Goal: Information Seeking & Learning: Check status

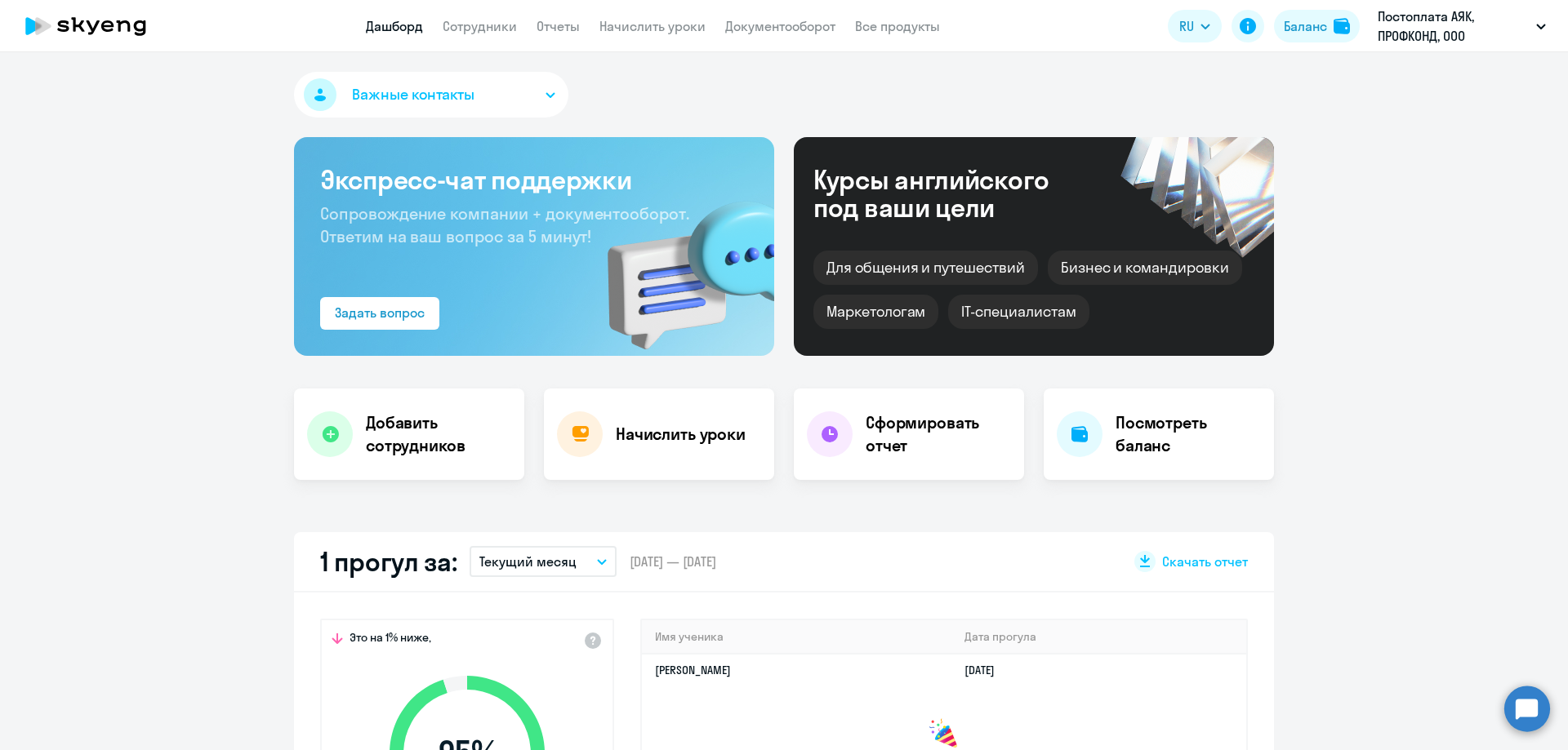
select select "30"
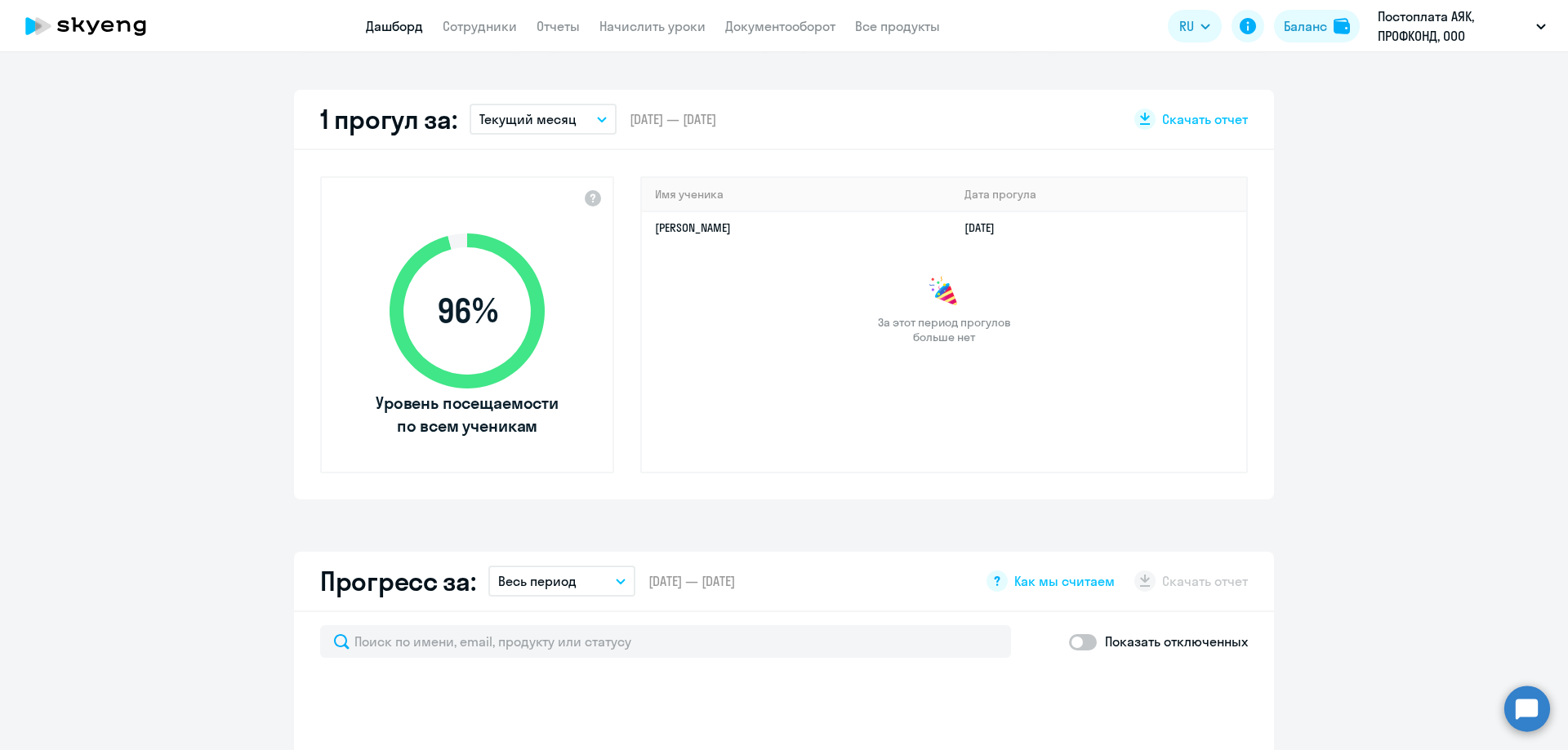
select select "30"
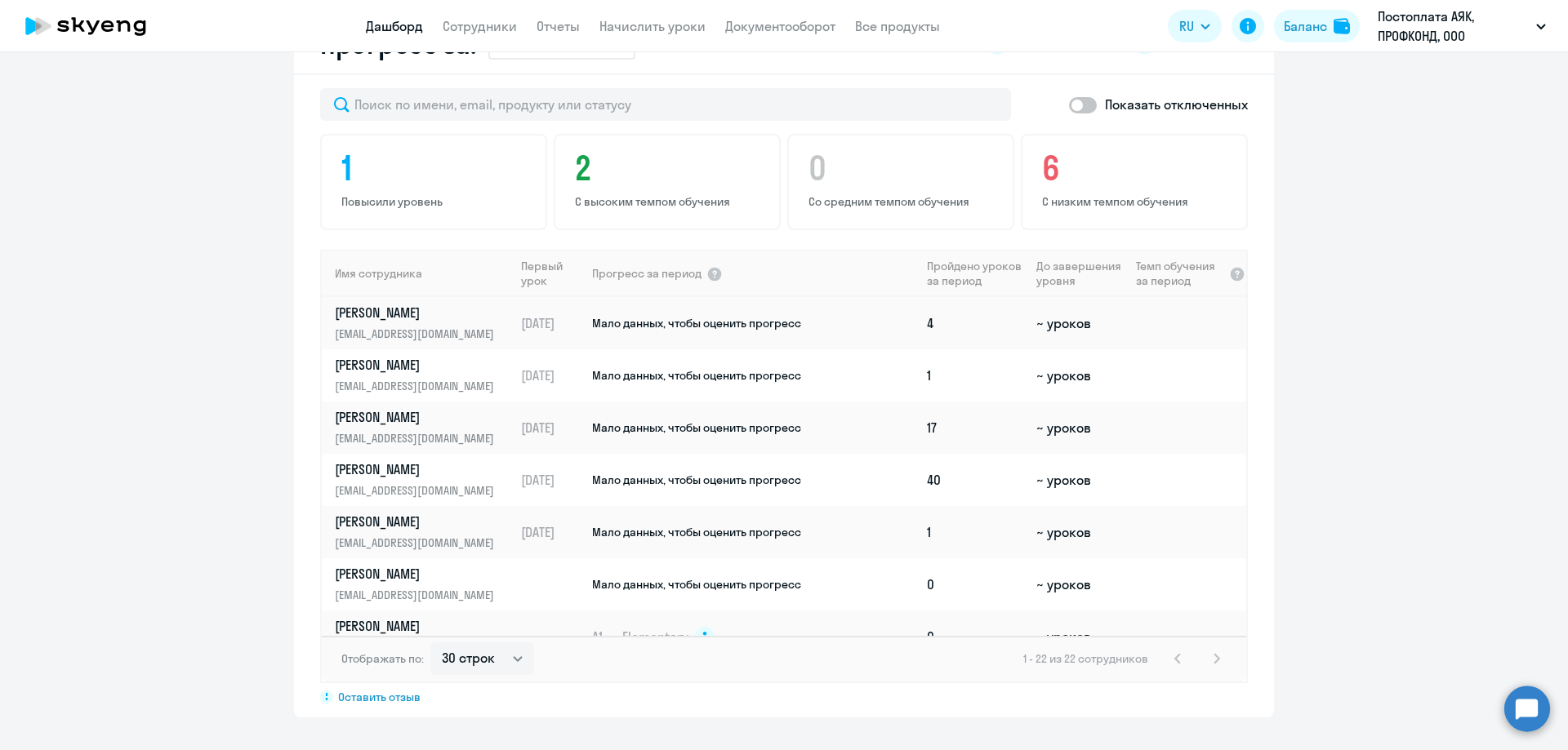
scroll to position [811, 0]
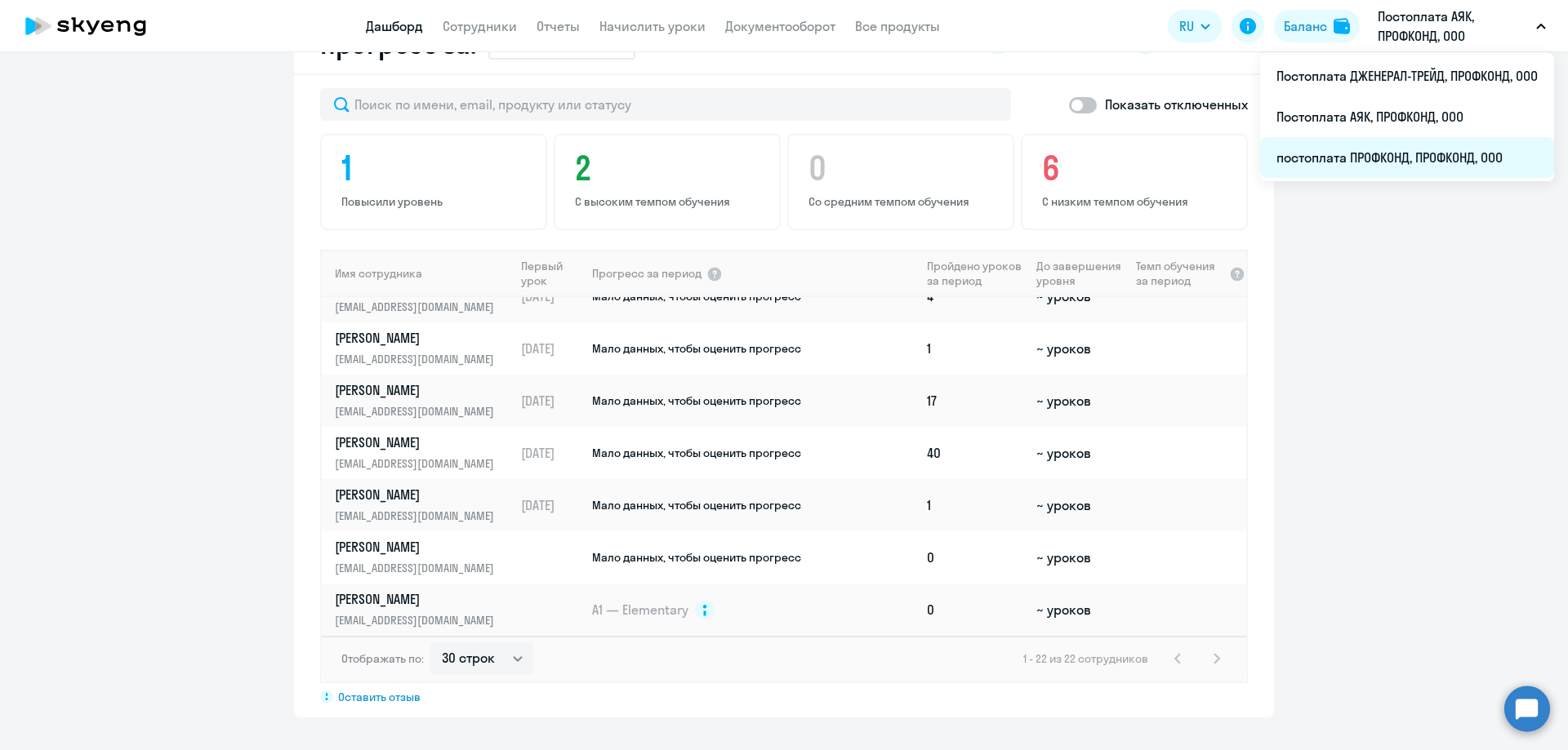
click at [1387, 156] on li "постоплата ПРОФКОНД, ПРОФКОНД, ООО" at bounding box center [1406, 158] width 294 height 41
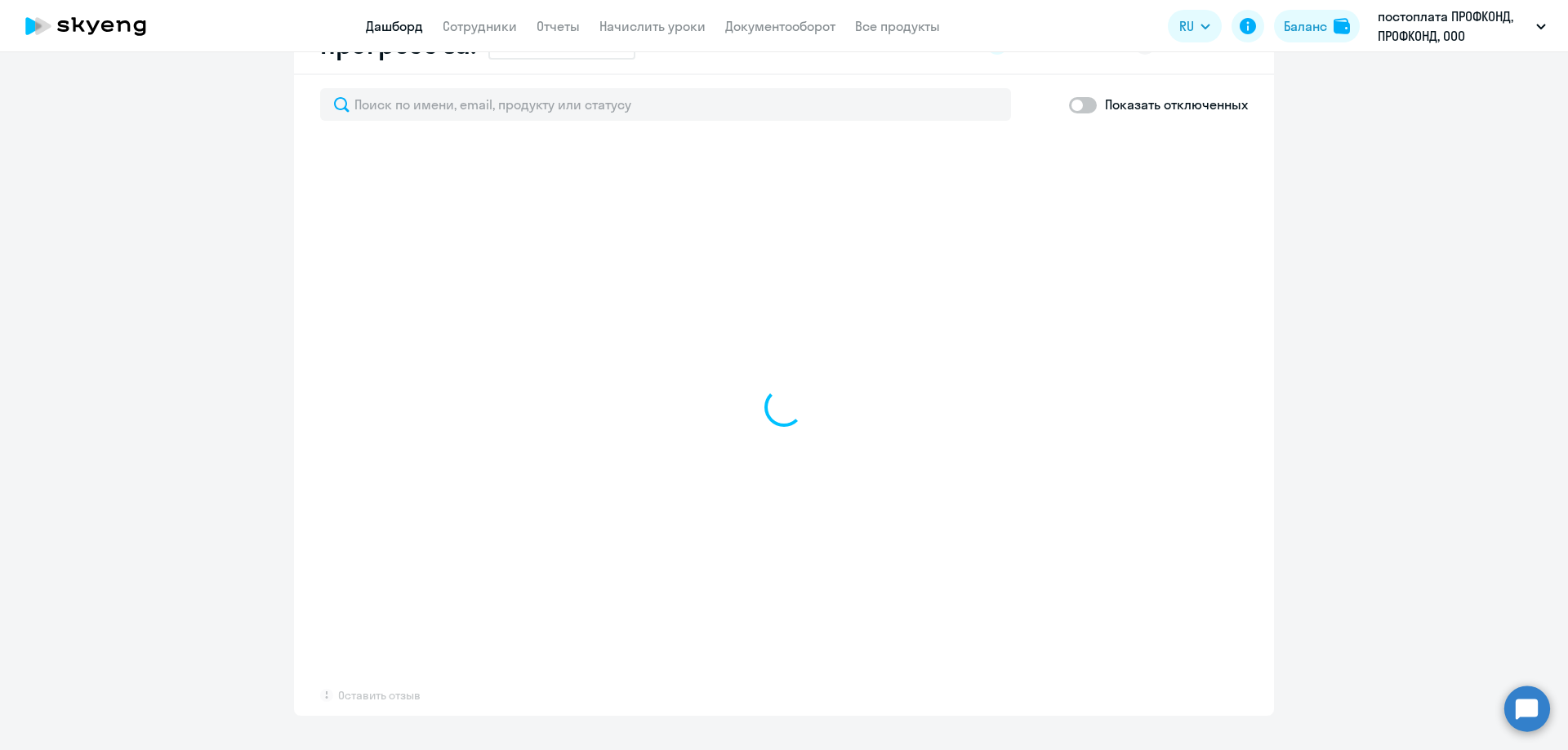
select select "30"
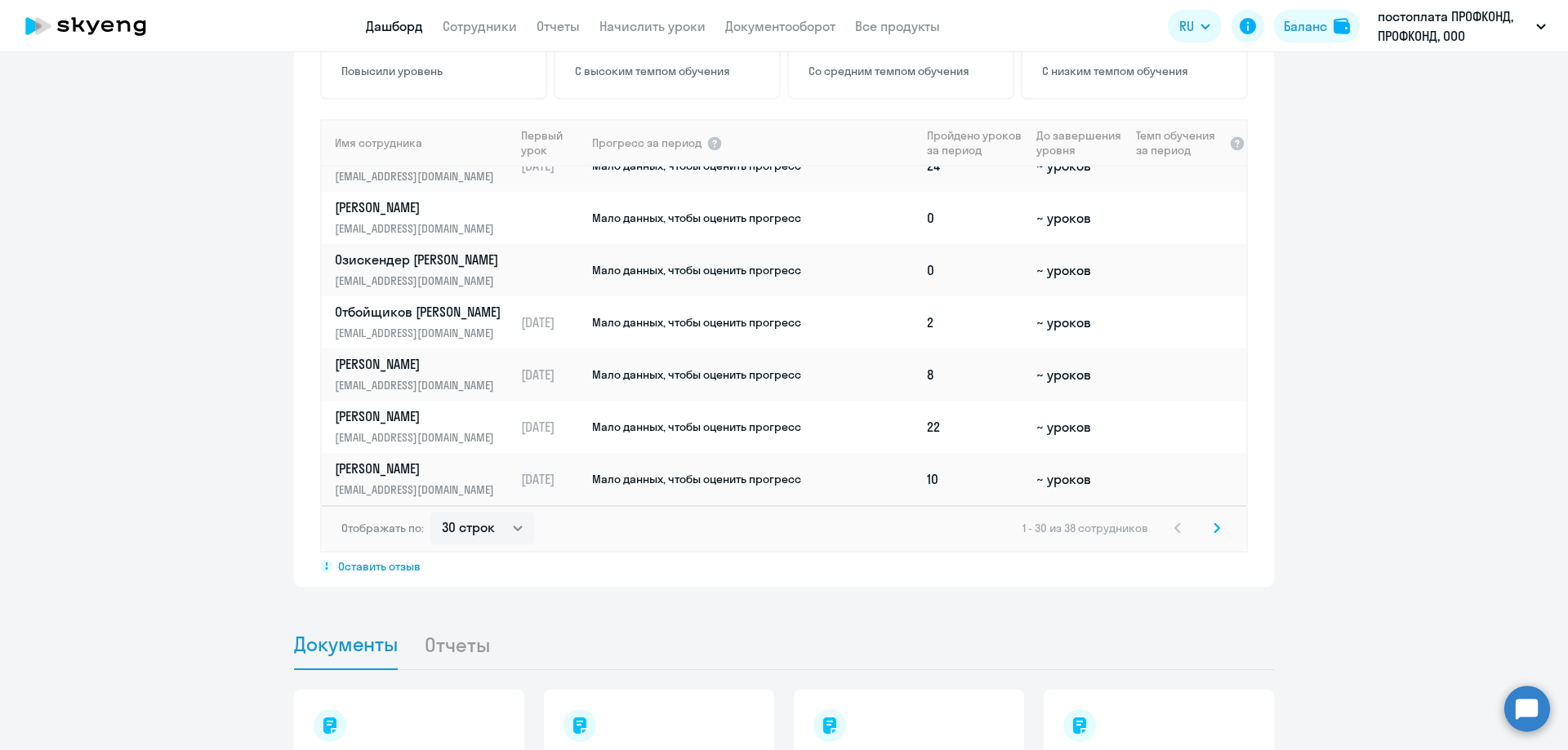
scroll to position [1143, 0]
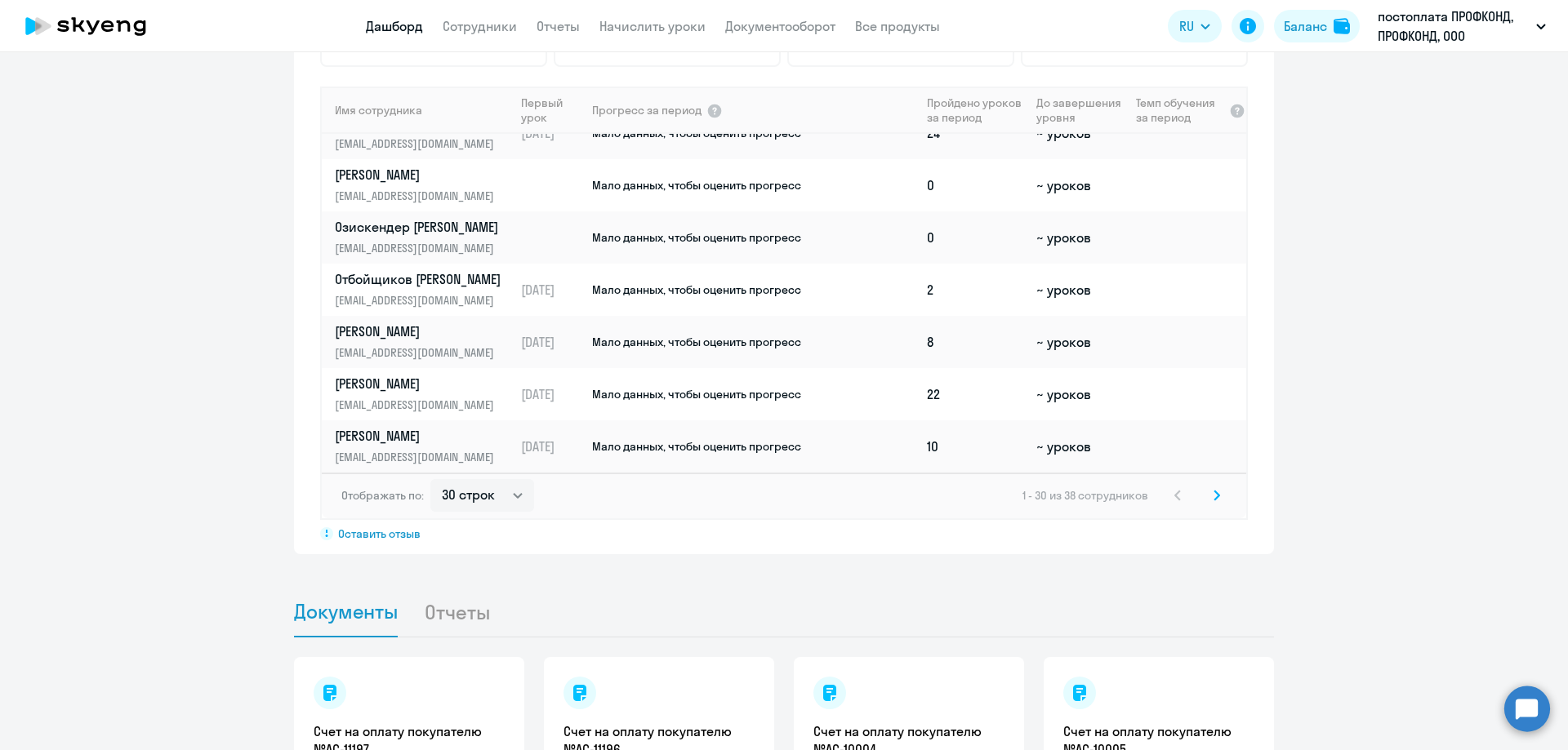
click at [1213, 495] on icon at bounding box center [1216, 496] width 7 height 12
click at [661, 247] on td "Мало данных, чтобы оценить прогресс" at bounding box center [755, 237] width 329 height 52
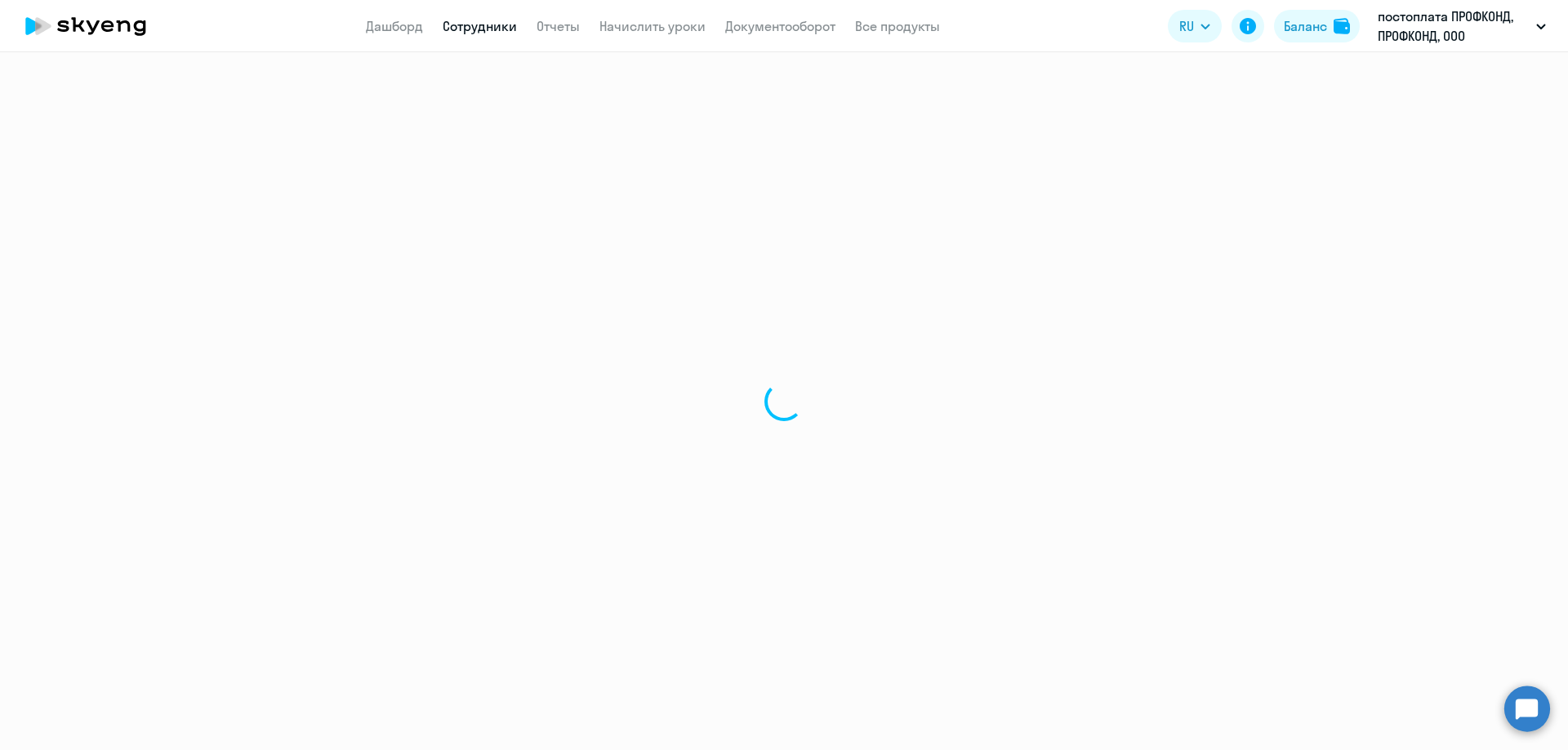
select select "english"
